Goal: Information Seeking & Learning: Learn about a topic

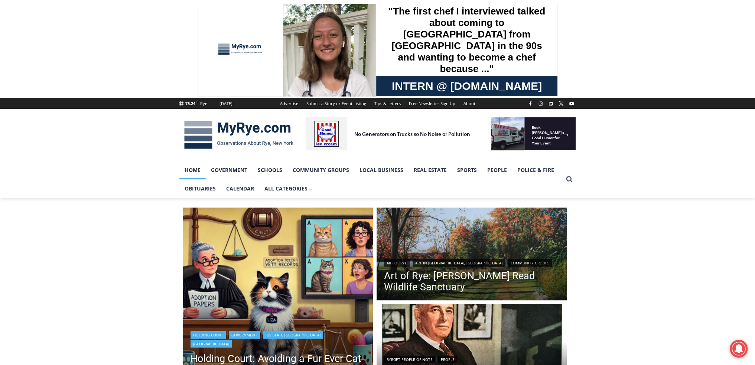
click at [215, 227] on img "Read More Holding Court: Avoiding a Fur Ever Cat-astrophe" at bounding box center [278, 303] width 190 height 190
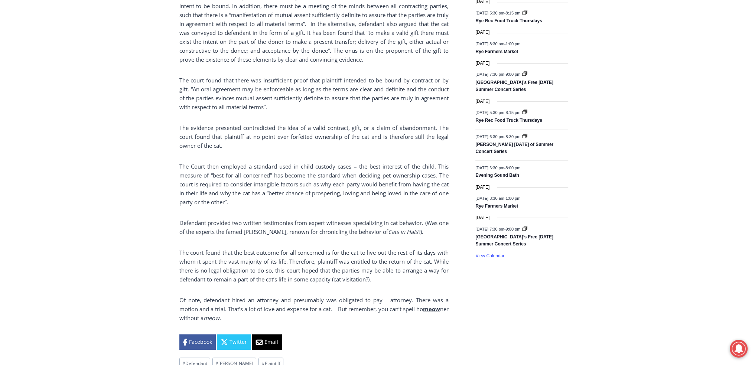
scroll to position [1127, 0]
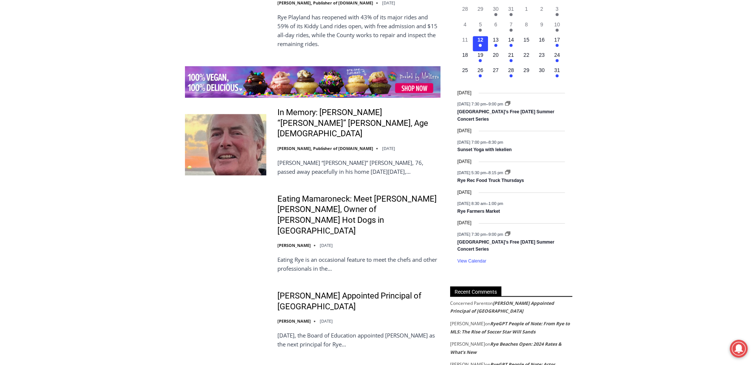
scroll to position [1127, 0]
